Goal: Submit feedback/report problem: Submit feedback/report problem

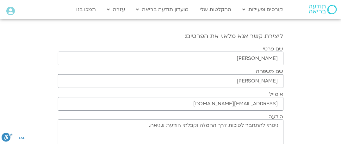
scroll to position [158, 0]
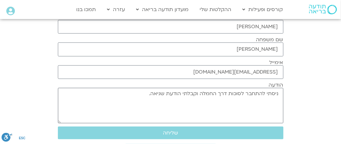
click at [275, 101] on textarea "ניסתי להתחבר לסוכות דרך החמלה וקבלתי הודעת שגיאה." at bounding box center [171, 106] width 226 height 36
click at [142, 94] on textarea "ניסתי להתחבר לסוכות דרך החמלה וקבלתי הודעת שגיאה." at bounding box center [171, 106] width 226 height 36
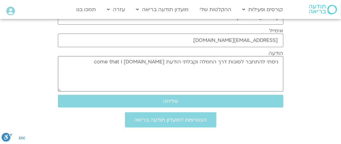
click at [149, 69] on textarea "ניסתי להתחבר לסוכות דרך החמלה וקבלתי הודעת שגיאה." at bounding box center [171, 74] width 226 height 36
click at [151, 62] on textarea "ניסתי להתחבר לסוכות דרך החמלה וקבלתי הודעת שגיאה." at bounding box center [171, 74] width 226 height 36
click at [154, 60] on textarea "ניסתי להתחבר לסוכות דרך החמלה וקבלתי הודעת שגיאה." at bounding box center [171, 74] width 226 height 36
click at [281, 69] on textarea "ניסתי להתחבר לסוכות דרך החמלה וקבלתי הודעת שגיאה." at bounding box center [171, 74] width 226 height 36
click at [273, 74] on textarea "ניסתי להתחבר לסוכות דרך החמלה וקבלתי הודעת שגיאה." at bounding box center [171, 74] width 226 height 36
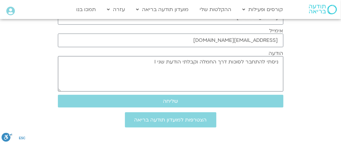
click at [146, 60] on textarea "ניסתי להתחבר לסוכות דרך החמלה וקבלתי הודעת שגיאה." at bounding box center [171, 74] width 226 height 36
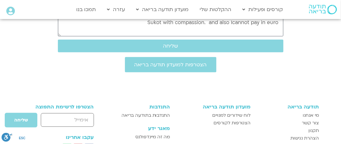
scroll to position [213, 0]
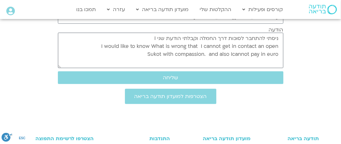
click at [233, 48] on textarea "ניסתי להתחבר לסוכות דרך החמלה וקבלתי הודעת שגיאה." at bounding box center [171, 51] width 226 height 36
click at [279, 47] on textarea "ניסתי להתחבר לסוכות דרך החמלה וקבלתי הודעת שגיאה." at bounding box center [171, 51] width 226 height 36
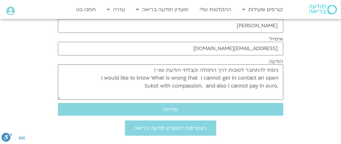
scroll to position [0, 0]
click at [155, 69] on textarea "ניסתי להתחבר לסוכות דרך החמלה וקבלתי הודעת שגיאה." at bounding box center [171, 82] width 226 height 36
click at [271, 89] on textarea "ניסתי להתחבר לסוכות דרך החמלה וקבלתי הודעת שגיאה." at bounding box center [171, 82] width 226 height 36
click at [136, 85] on textarea "ניסתי להתחבר לסוכות דרך החמלה וקבלתי הודעת שגיאה." at bounding box center [171, 82] width 226 height 36
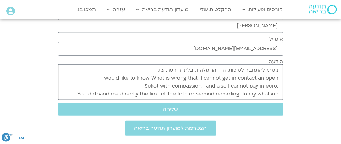
scroll to position [6, 0]
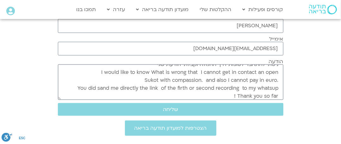
type textarea "ניסתי להתחבר לסוכות דרך החמלה וקבלתי הודעת שגי I would like to know What is wro…"
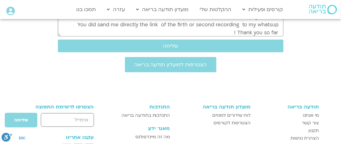
scroll to position [213, 0]
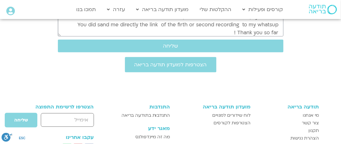
click at [225, 80] on div at bounding box center [170, 86] width 341 height 16
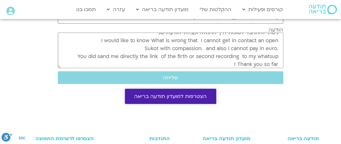
scroll to position [0, 0]
